Goal: Navigation & Orientation: Understand site structure

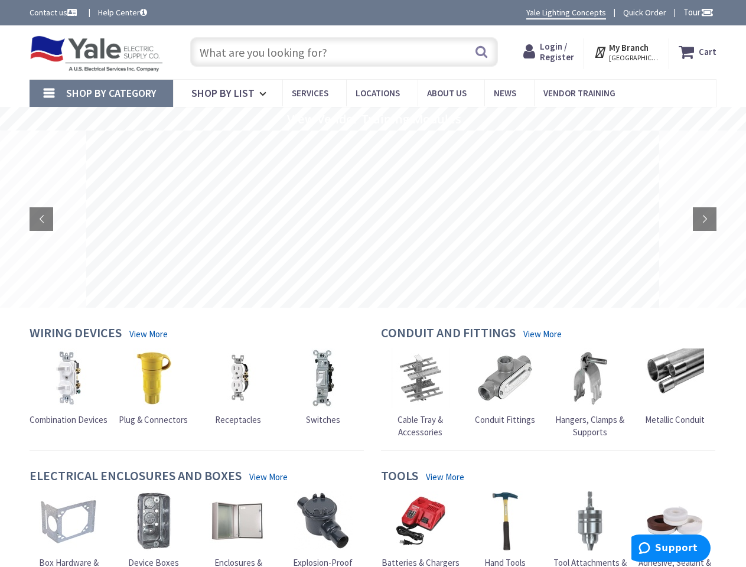
click at [373, 284] on rs-layer at bounding box center [372, 219] width 573 height 177
click at [697, 12] on span "Tour" at bounding box center [699, 11] width 30 height 11
click at [707, 12] on div at bounding box center [373, 283] width 746 height 567
click at [627, 52] on strong "My Branch" at bounding box center [629, 47] width 40 height 11
click at [101, 93] on span "Shop By Category" at bounding box center [111, 93] width 90 height 14
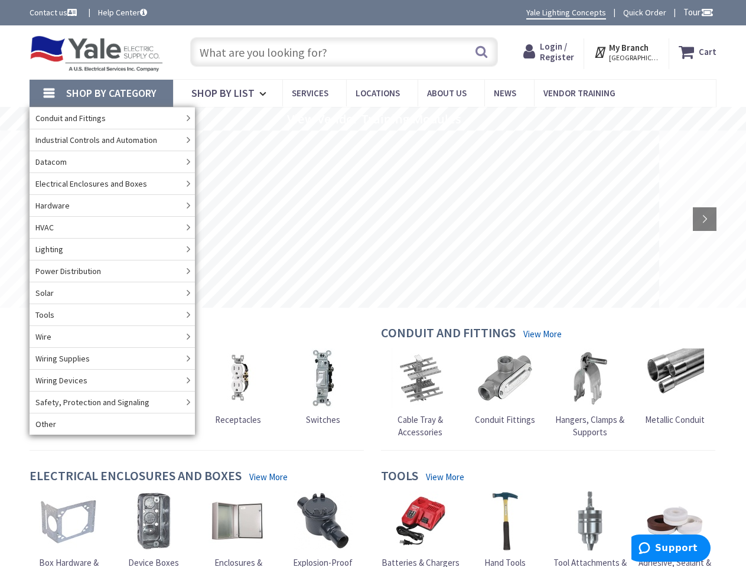
click at [373, 119] on rs-slide "View Vendor Training Modules" at bounding box center [373, 119] width 746 height 24
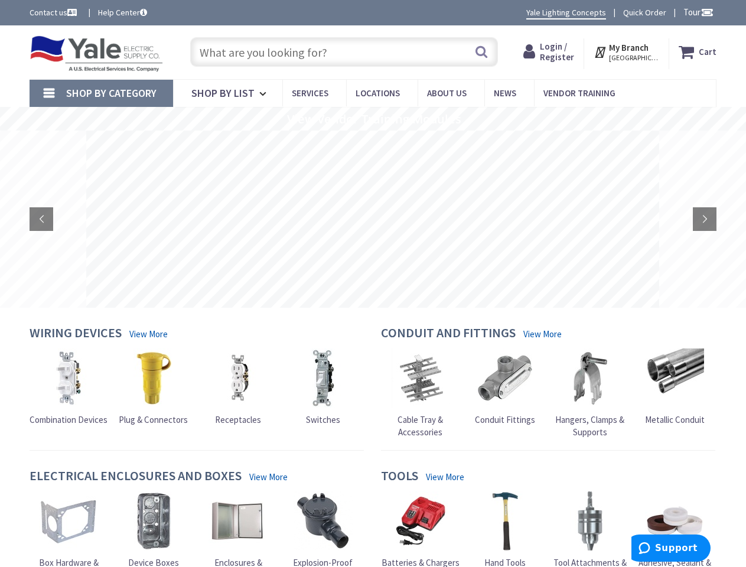
click at [373, 219] on rs-layer at bounding box center [372, 219] width 573 height 177
click at [41, 219] on rs-arrow at bounding box center [42, 219] width 24 height 24
click at [705, 219] on rs-arrow at bounding box center [705, 219] width 24 height 24
